Goal: Find specific page/section: Find specific page/section

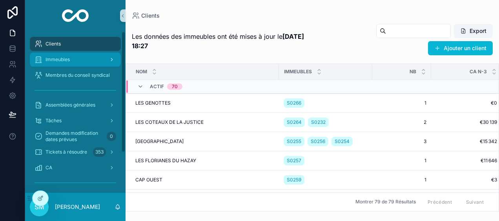
click at [53, 59] on span "Immeubles" at bounding box center [57, 59] width 24 height 6
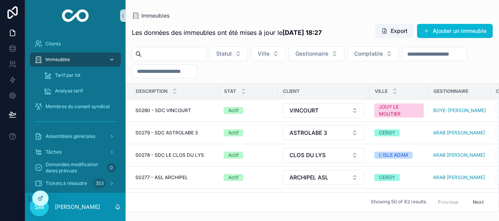
click at [63, 60] on span "Immeubles" at bounding box center [57, 59] width 24 height 6
click at [81, 76] on div "Tarif par lot" at bounding box center [80, 75] width 72 height 13
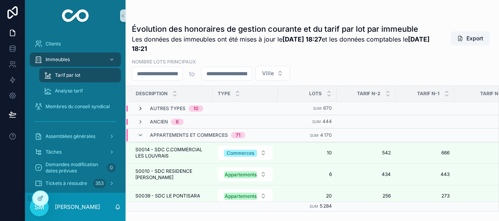
click at [140, 108] on icon "scrollable content" at bounding box center [140, 109] width 6 height 6
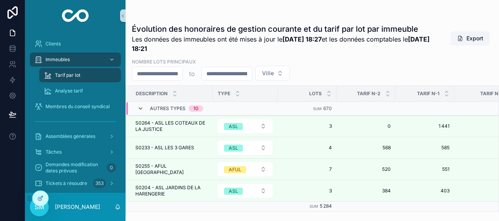
click at [141, 107] on icon "scrollable content" at bounding box center [140, 109] width 6 height 6
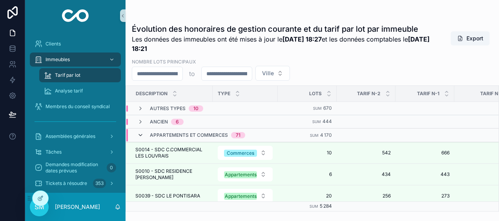
click at [140, 136] on icon "scrollable content" at bounding box center [140, 135] width 6 height 6
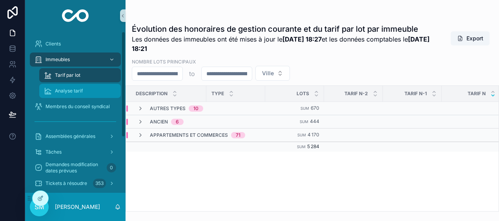
click at [84, 91] on div "Analyse tarif" at bounding box center [80, 91] width 72 height 13
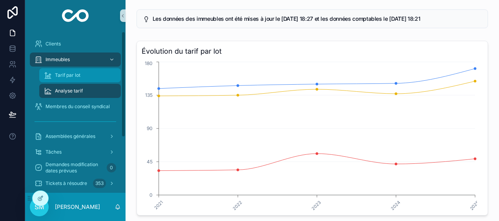
click at [84, 76] on div "Tarif par lot" at bounding box center [80, 75] width 72 height 13
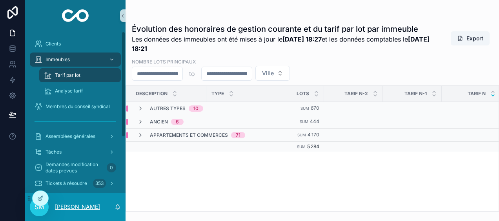
click at [58, 203] on p "[PERSON_NAME]" at bounding box center [77, 207] width 45 height 8
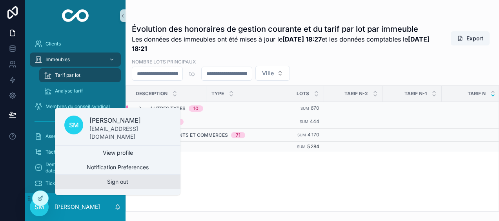
click at [93, 180] on button "Sign out" at bounding box center [118, 182] width 126 height 14
